Goal: Information Seeking & Learning: Understand process/instructions

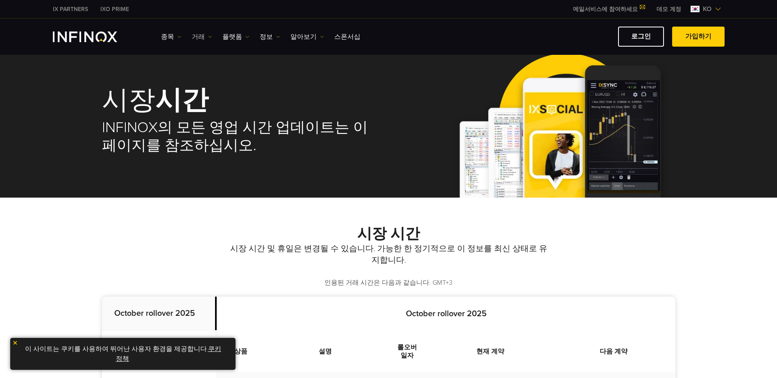
click at [193, 34] on link "거래" at bounding box center [202, 37] width 20 height 10
click at [241, 35] on link "플랫폼" at bounding box center [235, 37] width 27 height 10
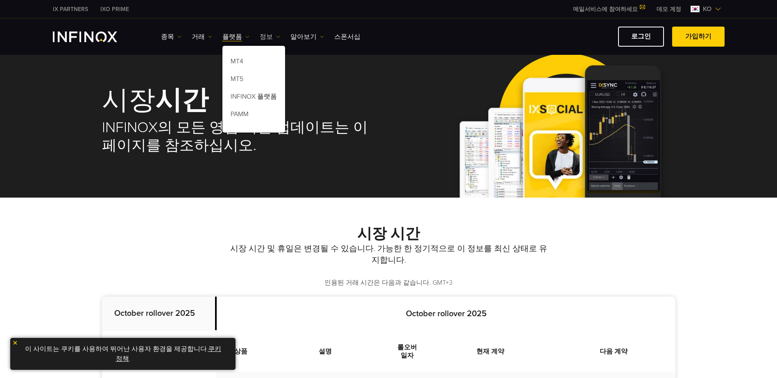
click at [261, 39] on link "정보" at bounding box center [270, 37] width 20 height 10
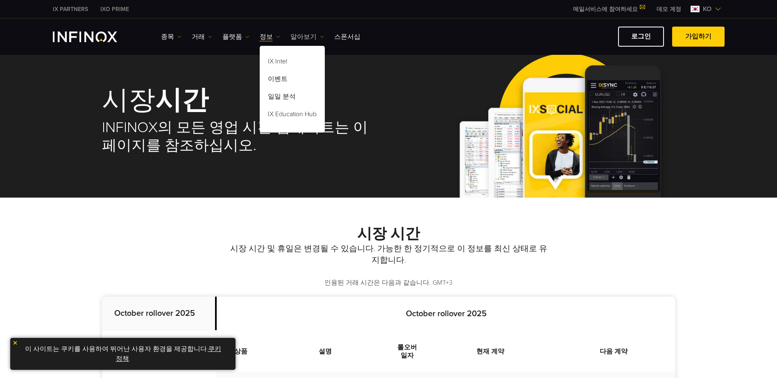
click at [290, 32] on link "알아보기" at bounding box center [307, 37] width 34 height 10
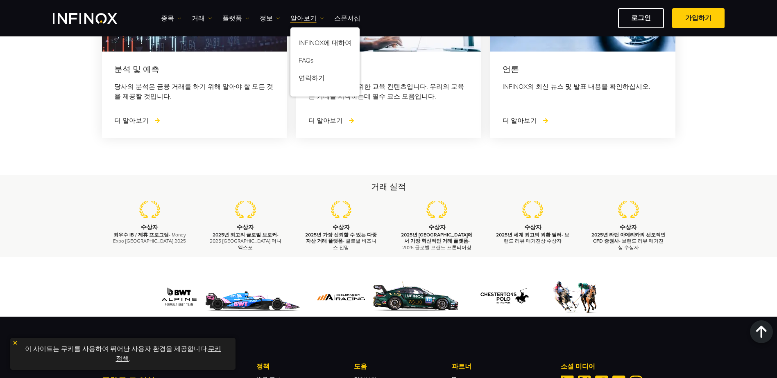
scroll to position [1157, 0]
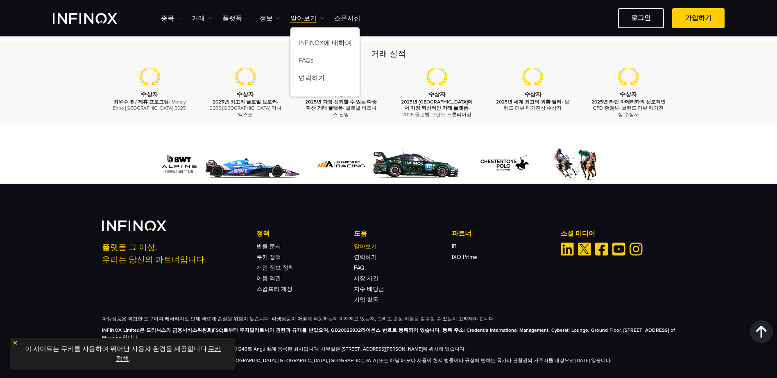
click at [364, 243] on link "알아보기" at bounding box center [365, 246] width 23 height 7
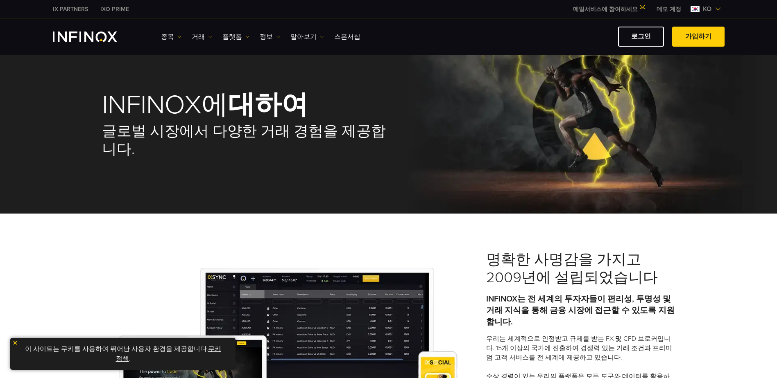
click at [184, 38] on ul "종목 종목 상품 정보 거래 계정 데모" at bounding box center [260, 37] width 199 height 10
click at [192, 35] on link "거래" at bounding box center [202, 37] width 20 height 10
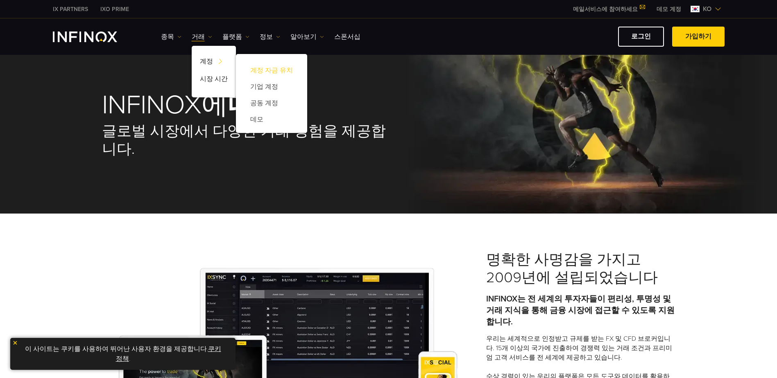
click at [268, 68] on link "계정 자금 유치" at bounding box center [271, 70] width 55 height 16
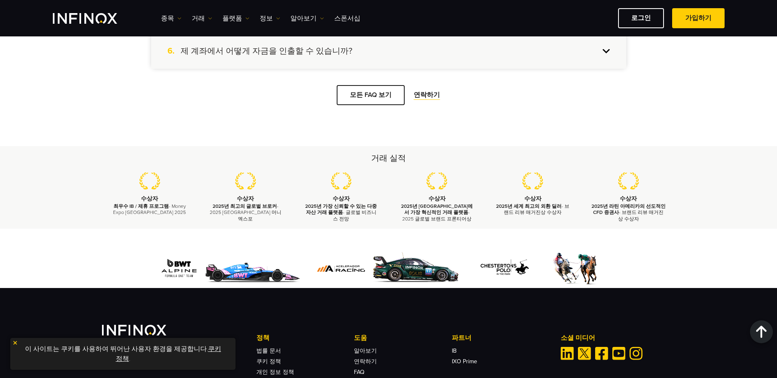
scroll to position [1679, 0]
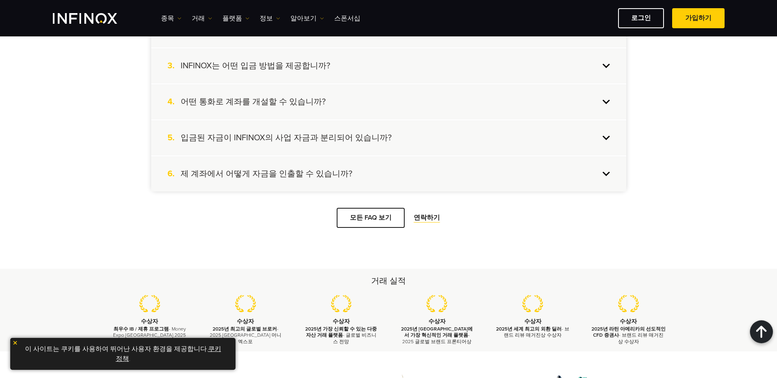
click at [288, 175] on h4 "제 계좌에서 어떻게 자금을 인출할 수 있습니까?" at bounding box center [267, 174] width 172 height 11
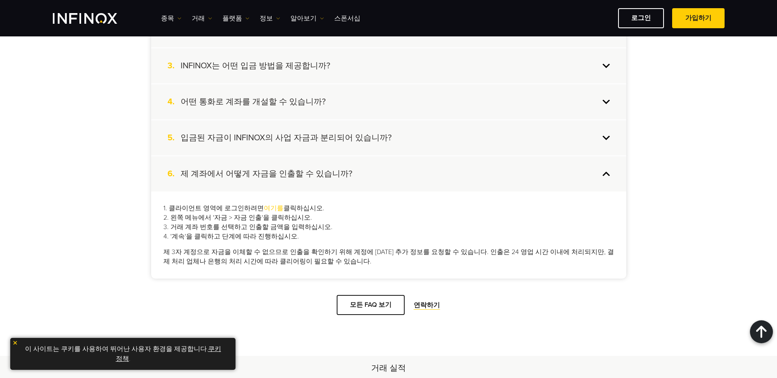
click at [266, 208] on link "여기를" at bounding box center [274, 208] width 20 height 8
